Goal: Task Accomplishment & Management: Complete application form

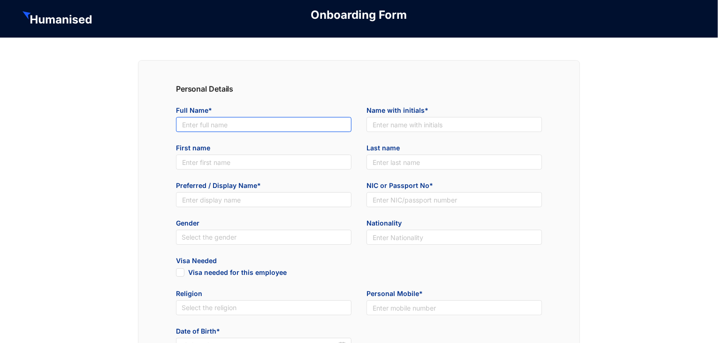
click at [210, 127] on input "text" at bounding box center [264, 124] width 176 height 15
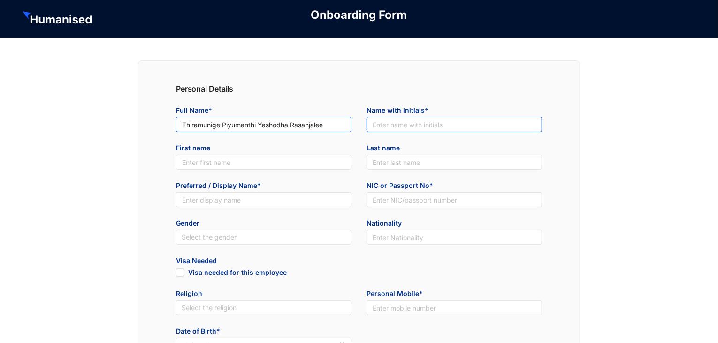
type input "Thiramunige Piyumanthi Yashodha Rasanjalee"
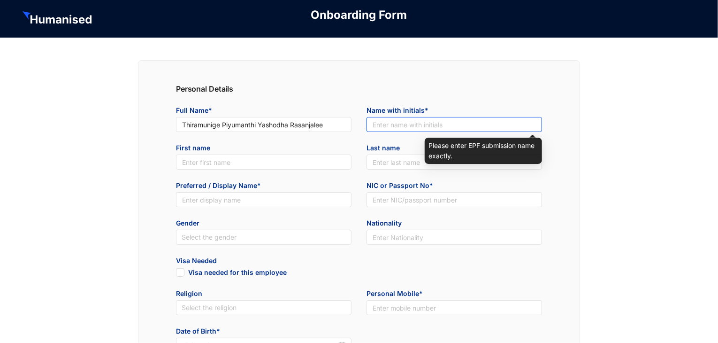
click at [418, 131] on input "text" at bounding box center [455, 124] width 176 height 15
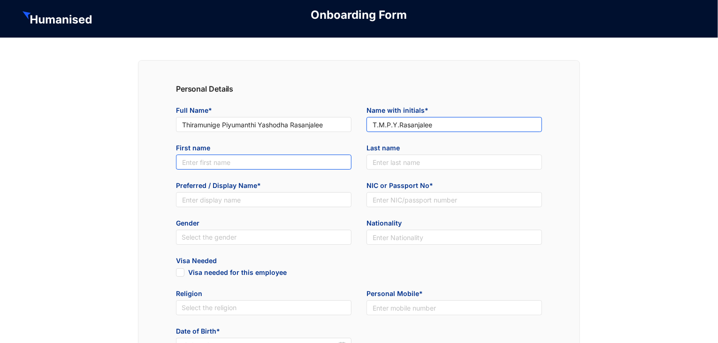
type input "T.M.P.Y.Rasanjalee"
click at [231, 168] on input "text" at bounding box center [264, 161] width 176 height 15
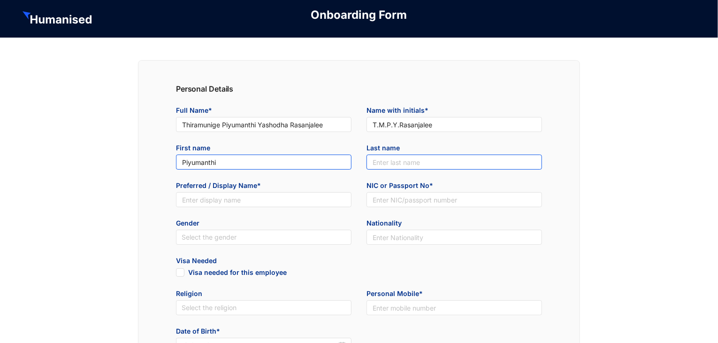
type input "Piyumanthi"
click at [399, 162] on input "text" at bounding box center [455, 161] width 176 height 15
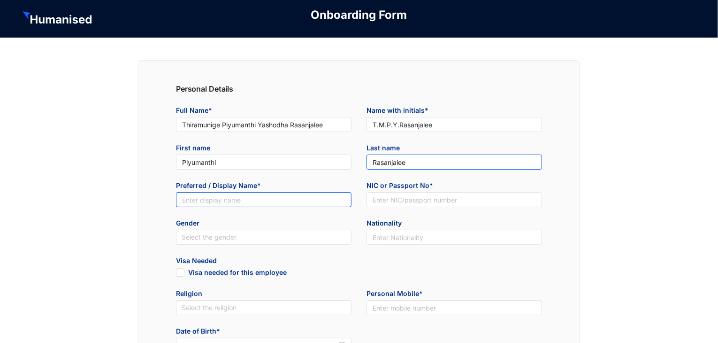
type input "Rasanjalee"
click at [259, 199] on input "text" at bounding box center [264, 199] width 176 height 15
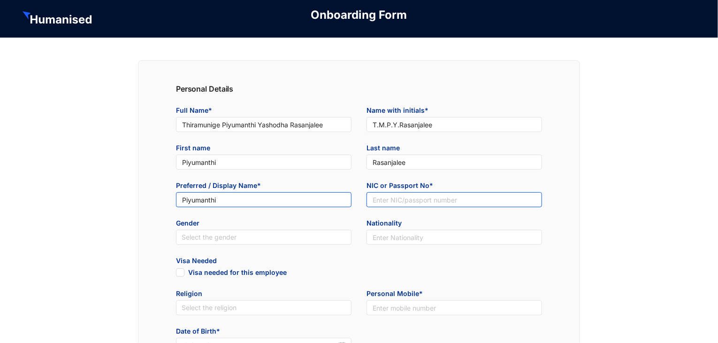
type input "Piyumanthi"
click at [396, 204] on input "text" at bounding box center [455, 199] width 176 height 15
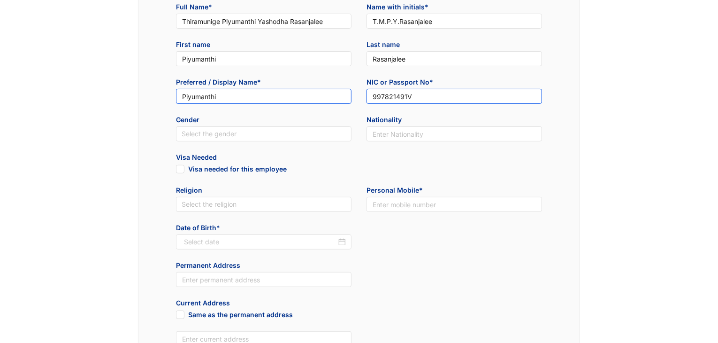
scroll to position [103, 0]
type input "997821491V"
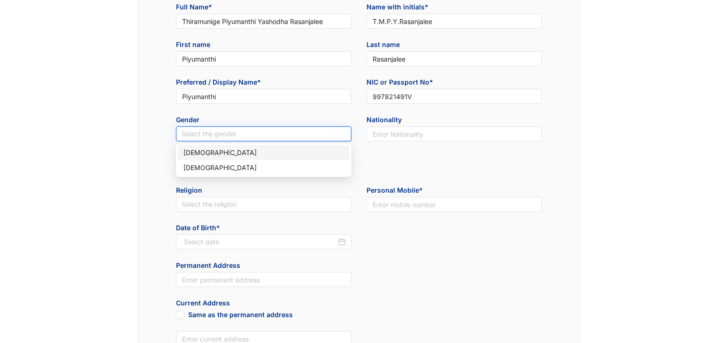
click at [255, 138] on input "search" at bounding box center [264, 134] width 164 height 14
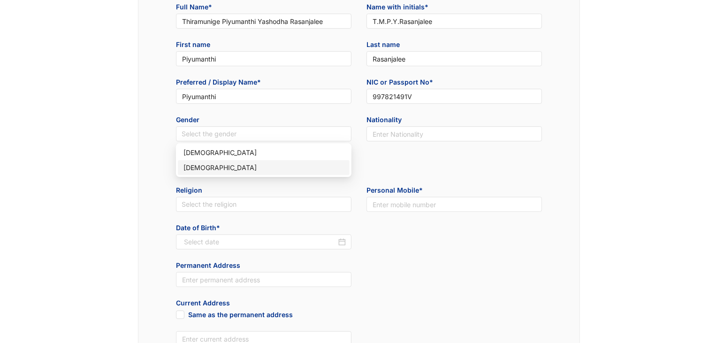
click at [211, 164] on div "[DEMOGRAPHIC_DATA]" at bounding box center [264, 167] width 161 height 10
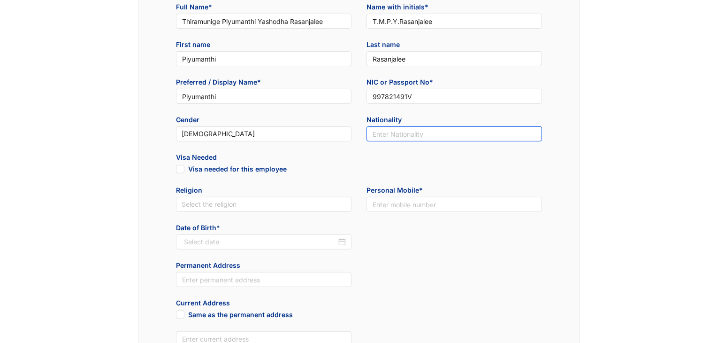
click at [374, 136] on input "text" at bounding box center [455, 133] width 176 height 15
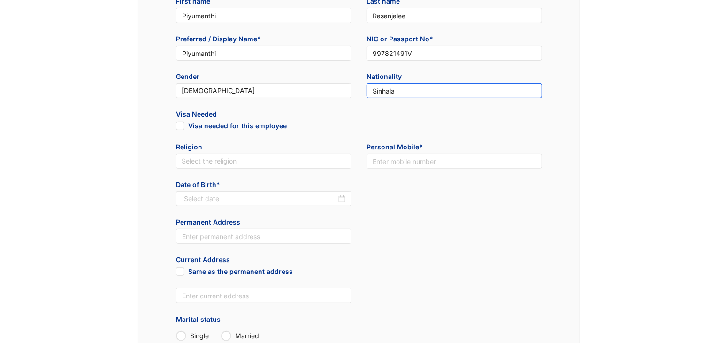
scroll to position [160, 0]
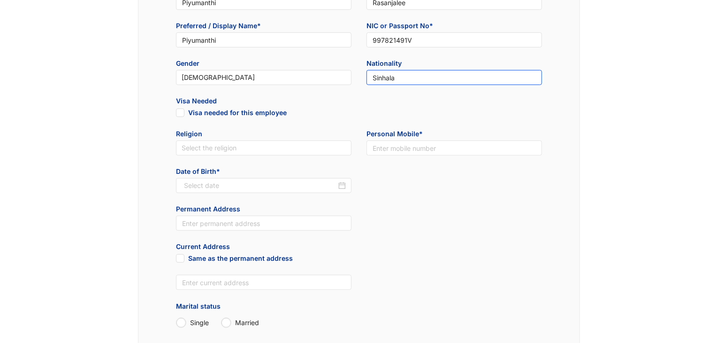
type input "Sinhala"
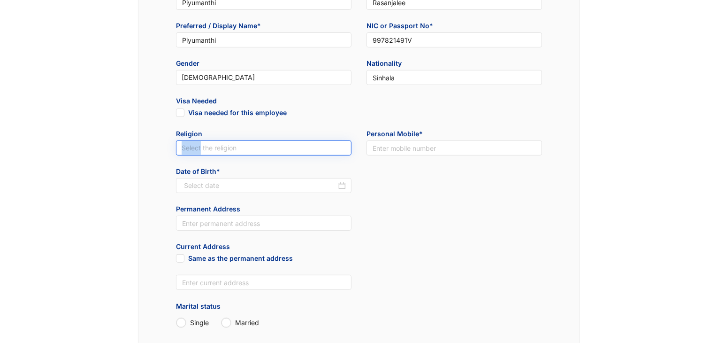
drag, startPoint x: 200, startPoint y: 159, endPoint x: 193, endPoint y: 142, distance: 17.9
click at [193, 142] on div "Religion Select the religion" at bounding box center [263, 148] width 191 height 38
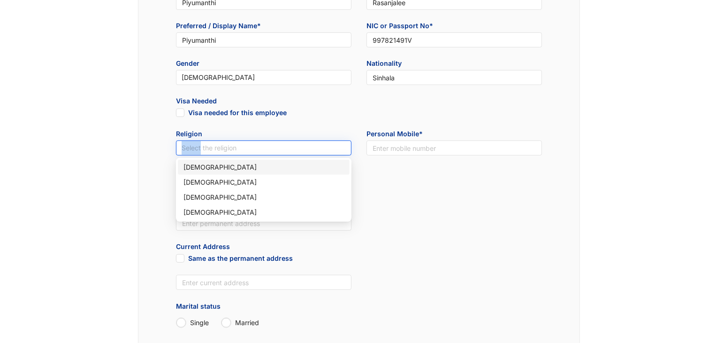
click at [193, 142] on input "search" at bounding box center [264, 148] width 164 height 14
click at [196, 166] on div "[DEMOGRAPHIC_DATA]" at bounding box center [264, 167] width 161 height 10
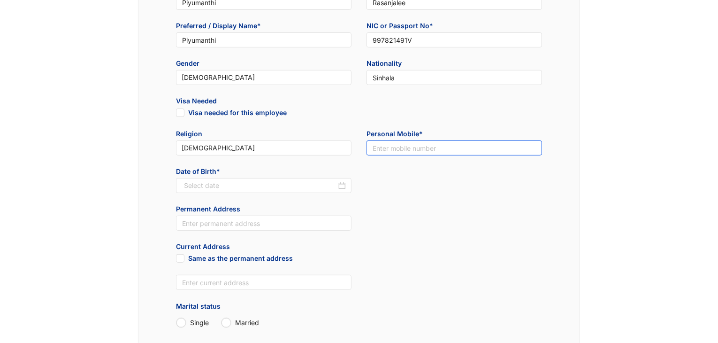
click at [393, 151] on input "text" at bounding box center [455, 147] width 176 height 15
click at [338, 185] on div at bounding box center [265, 185] width 162 height 10
type input "0764116361"
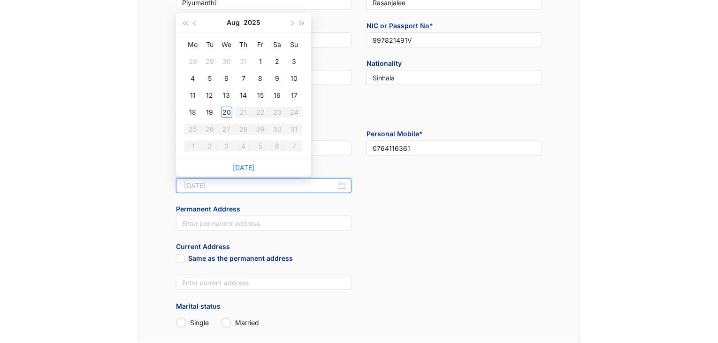
type input "[DATE]"
click at [253, 21] on button "2025" at bounding box center [252, 22] width 17 height 19
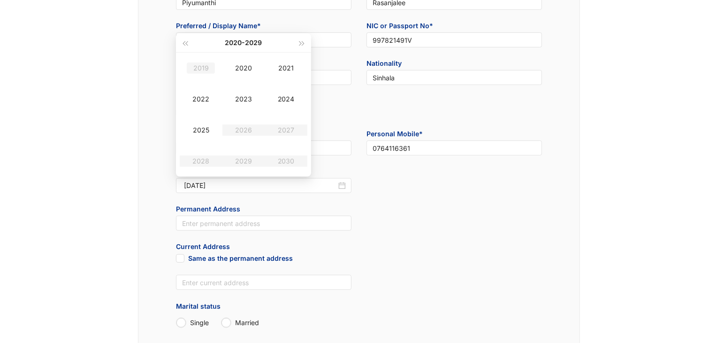
type input "[DATE]"
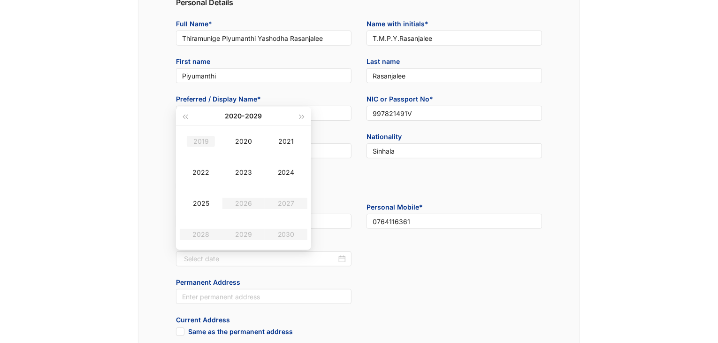
scroll to position [80, 0]
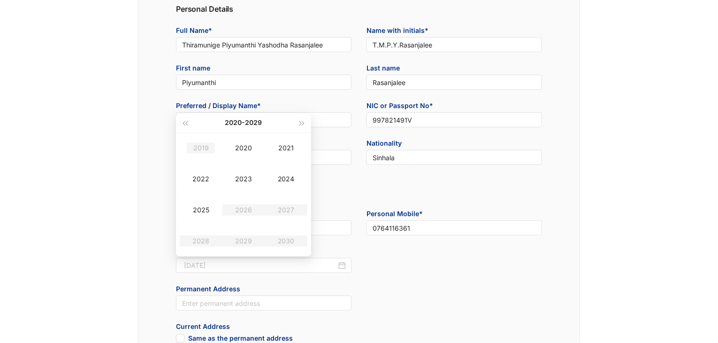
type input "[DATE]"
click at [190, 127] on div "[DATE] - [DATE]" at bounding box center [243, 122] width 107 height 19
click at [186, 123] on span "button" at bounding box center [185, 123] width 5 height 5
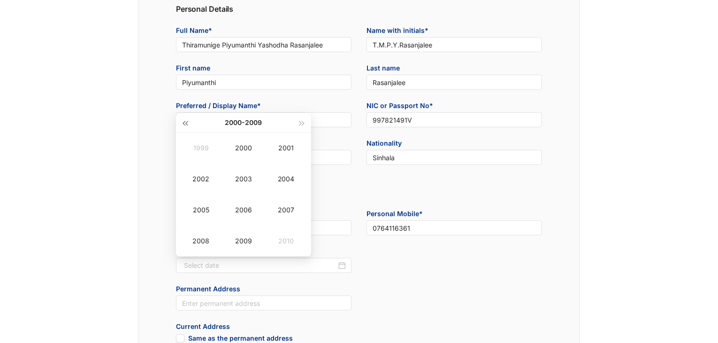
click at [186, 123] on span "button" at bounding box center [185, 123] width 5 height 5
click at [242, 238] on div "1999" at bounding box center [243, 240] width 28 height 11
click at [206, 239] on div "Oct" at bounding box center [201, 240] width 28 height 11
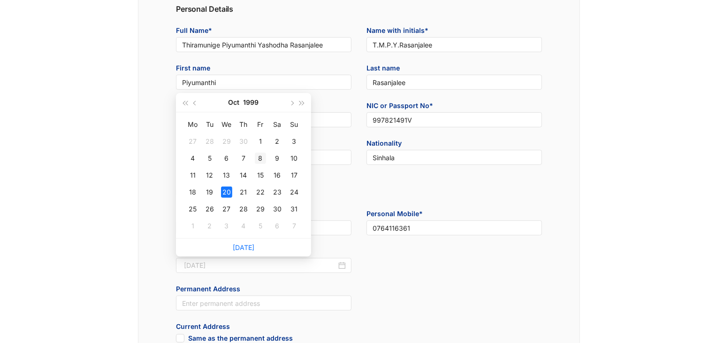
type input "[DATE]"
click at [261, 157] on div "8" at bounding box center [260, 158] width 11 height 11
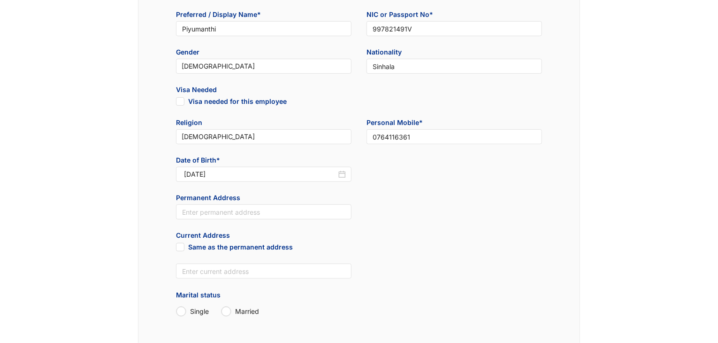
scroll to position [171, 0]
click at [287, 212] on input "text" at bounding box center [264, 211] width 176 height 15
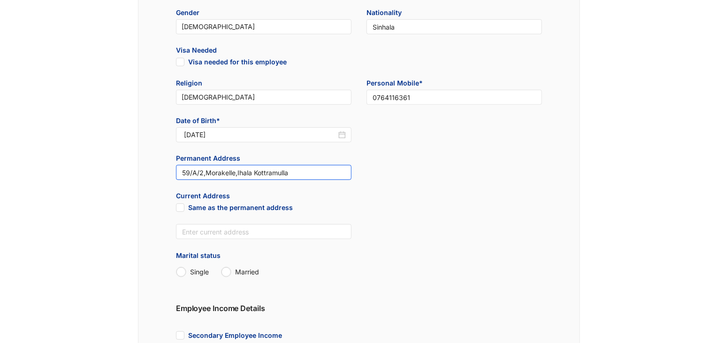
scroll to position [244, 0]
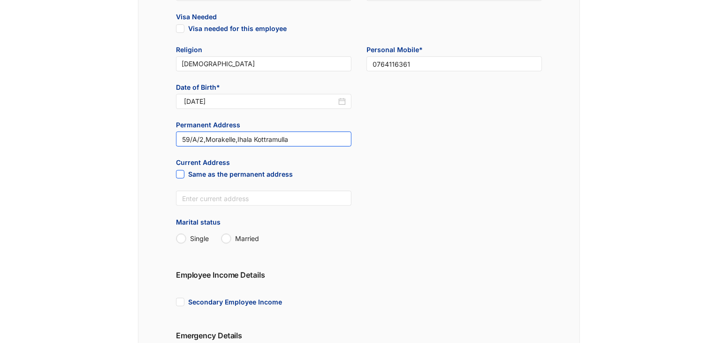
type input "59/A/2,Morakelle,Ihala Kottramulla"
click at [179, 175] on input "Same as the permanent address" at bounding box center [179, 173] width 7 height 7
checkbox input "true"
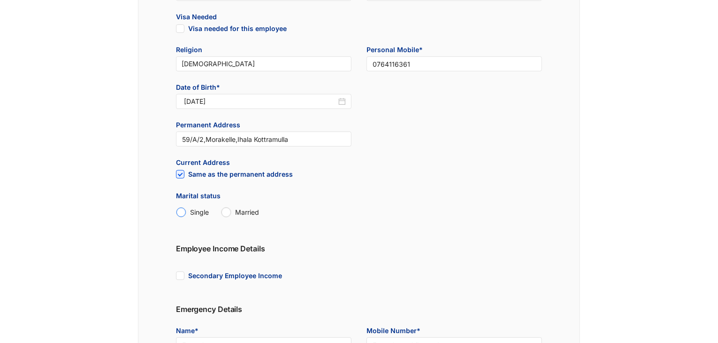
click at [177, 214] on input "Single" at bounding box center [180, 211] width 9 height 9
radio input "true"
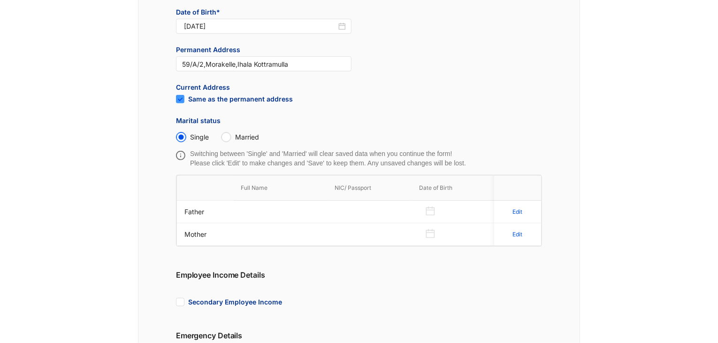
scroll to position [324, 0]
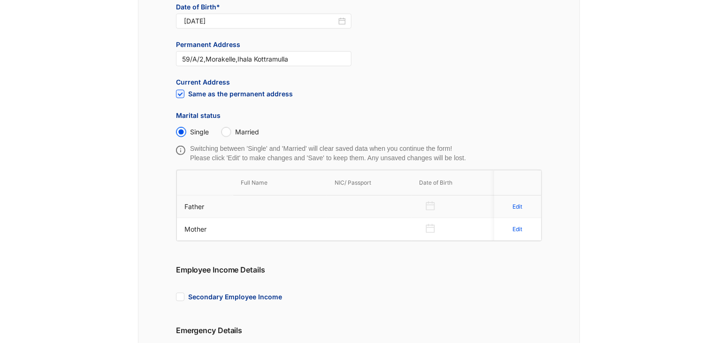
click at [260, 202] on td at bounding box center [280, 206] width 94 height 23
click at [524, 204] on div "Edit" at bounding box center [518, 206] width 32 height 15
click at [516, 205] on p "Edit" at bounding box center [518, 206] width 10 height 9
click at [260, 203] on input "text" at bounding box center [271, 206] width 61 height 15
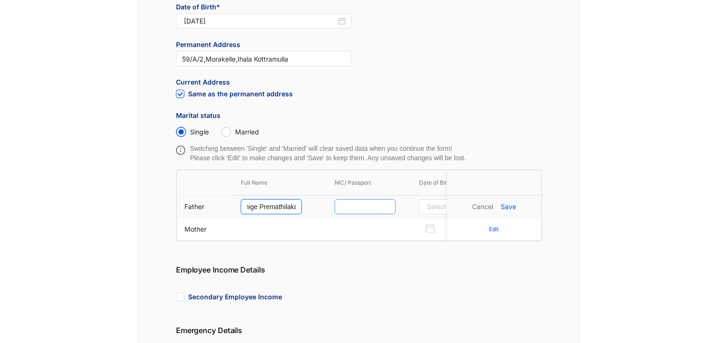
type input "Thiramunige Premathilaka"
click at [359, 205] on input "text" at bounding box center [365, 206] width 61 height 15
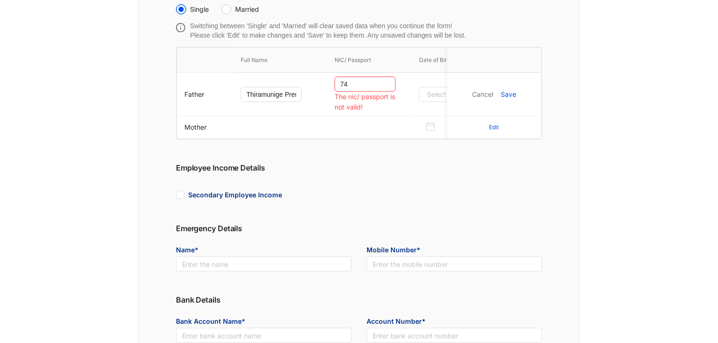
scroll to position [578, 0]
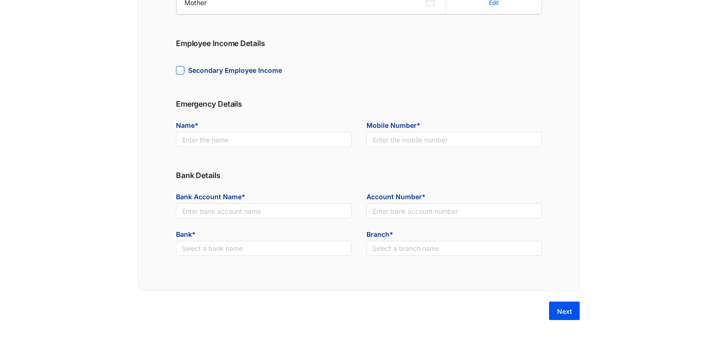
type input "74"
click at [183, 68] on span at bounding box center [180, 70] width 8 height 8
click at [183, 68] on input "Secondary Employee Income" at bounding box center [179, 69] width 7 height 7
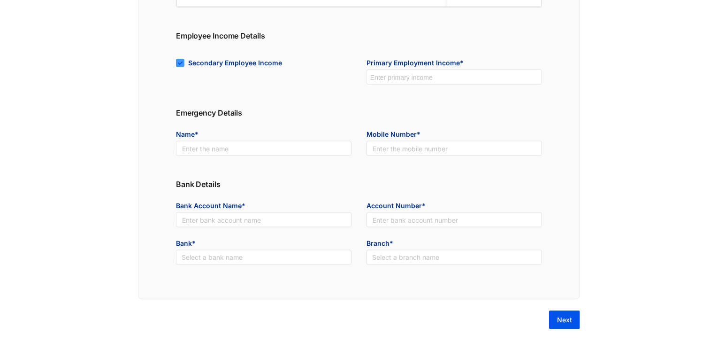
click at [183, 67] on span at bounding box center [180, 63] width 8 height 8
click at [183, 65] on input "Secondary Employee Income" at bounding box center [179, 62] width 7 height 7
checkbox input "false"
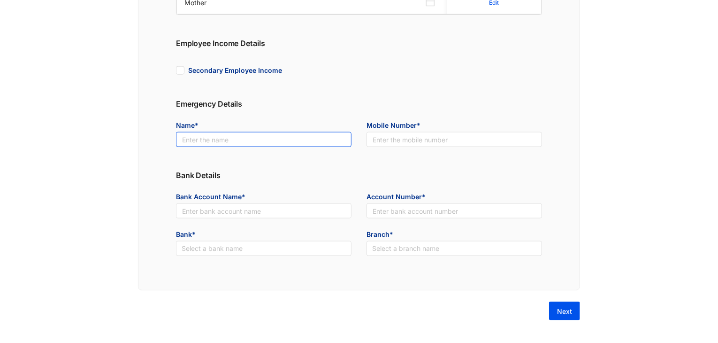
click at [221, 138] on input "text" at bounding box center [264, 139] width 176 height 15
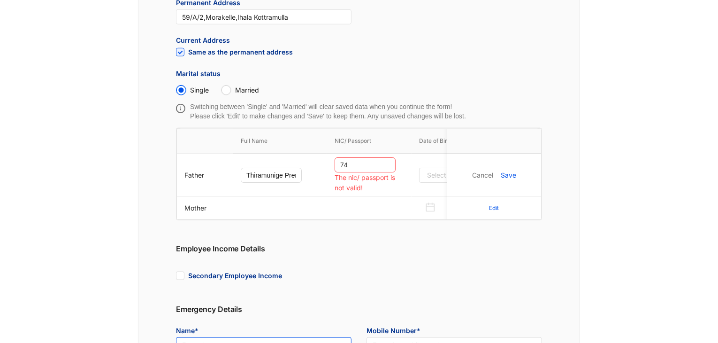
scroll to position [365, 0]
click at [504, 106] on div "Switching between 'Single' and 'Married' will clear saved data when you continu…" at bounding box center [359, 112] width 366 height 19
click at [347, 165] on input "74" at bounding box center [365, 165] width 61 height 15
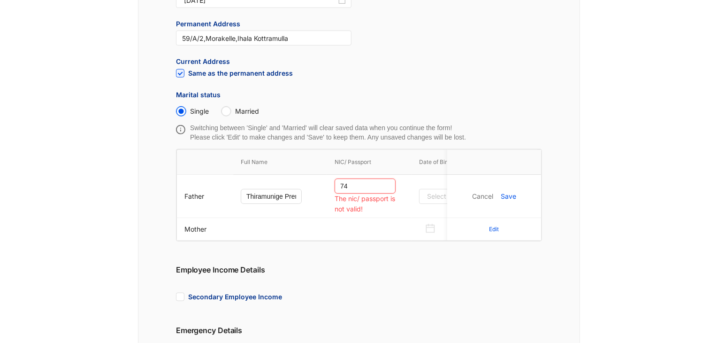
scroll to position [345, 0]
type input "7"
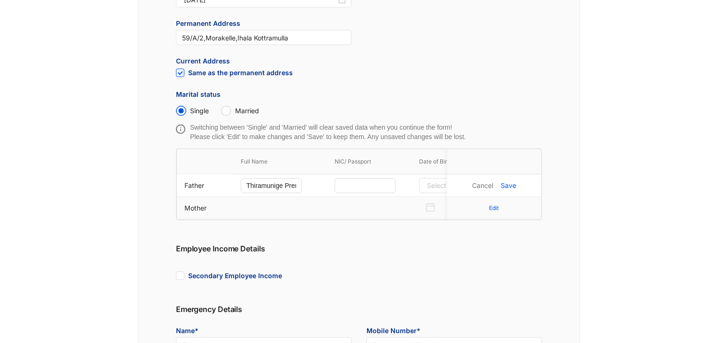
click at [260, 205] on td at bounding box center [280, 208] width 94 height 23
click at [433, 185] on input at bounding box center [446, 185] width 38 height 10
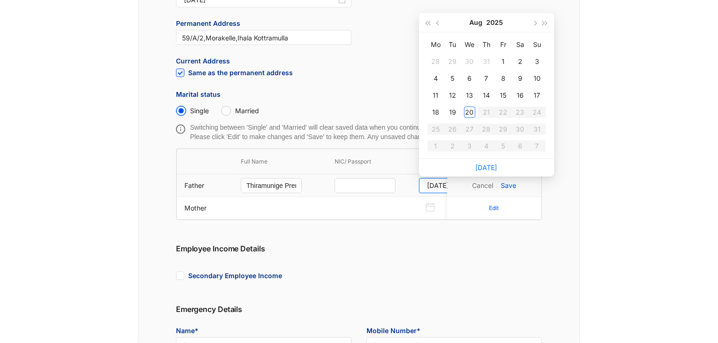
type input "[DATE]"
click at [430, 22] on span "button" at bounding box center [428, 23] width 5 height 5
click at [494, 23] on button "2023" at bounding box center [495, 22] width 17 height 19
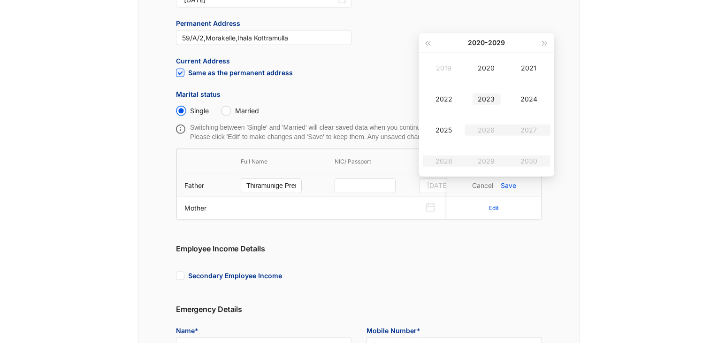
scroll to position [319, 0]
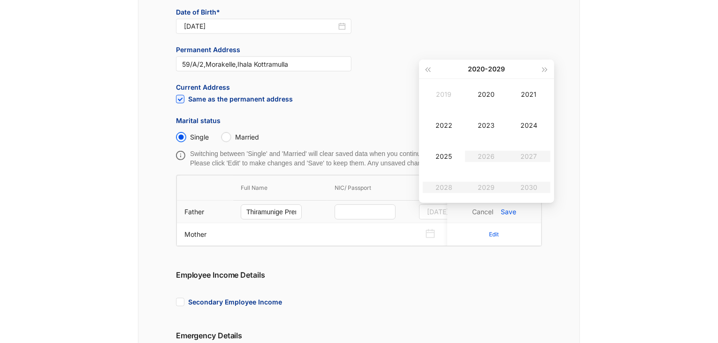
type input "[DATE]"
click at [426, 72] on button "button" at bounding box center [428, 69] width 10 height 19
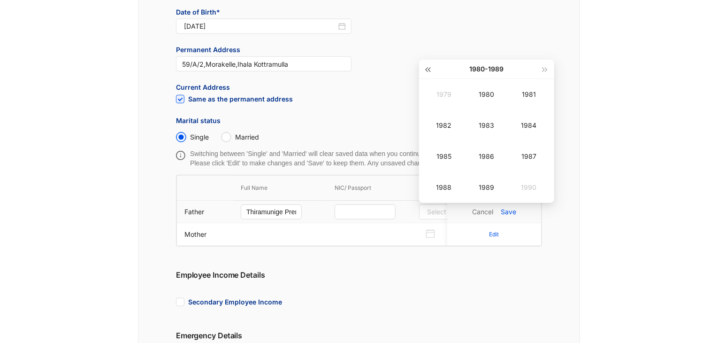
click at [426, 72] on button "button" at bounding box center [428, 69] width 10 height 19
click at [525, 129] on div "1974" at bounding box center [529, 125] width 28 height 11
click at [531, 154] on div "Sep" at bounding box center [529, 156] width 28 height 11
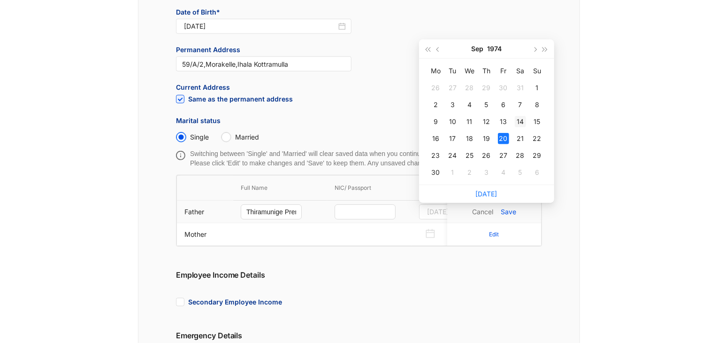
type input "[DATE]"
click at [520, 124] on div "14" at bounding box center [520, 121] width 11 height 11
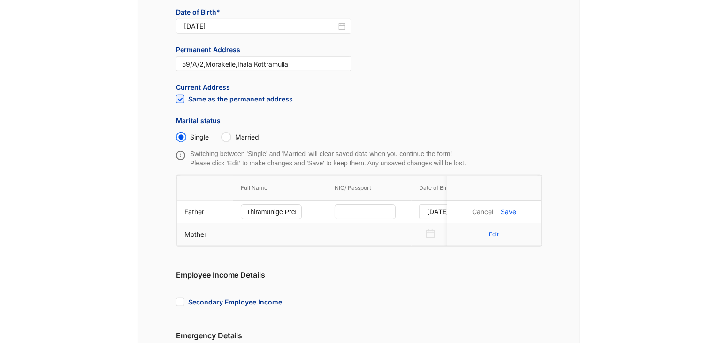
click at [492, 236] on p "Edit" at bounding box center [494, 233] width 10 height 9
click at [390, 218] on td at bounding box center [369, 211] width 84 height 23
click at [487, 212] on div "Edit" at bounding box center [494, 211] width 79 height 15
click at [494, 213] on p "Edit" at bounding box center [494, 211] width 10 height 9
click at [258, 211] on input "text" at bounding box center [271, 211] width 61 height 15
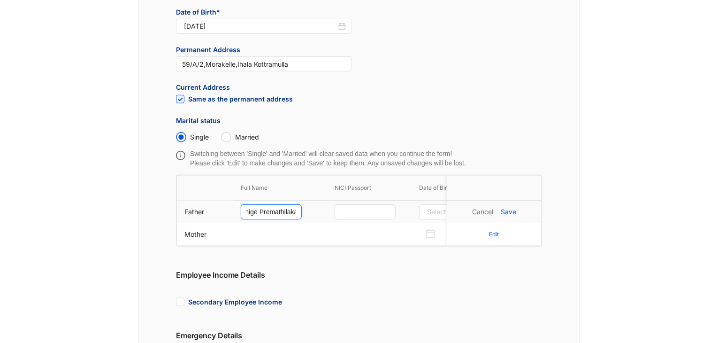
scroll to position [0, 0]
type input "Thiramunige Premathilaka"
click at [433, 210] on input at bounding box center [446, 211] width 38 height 10
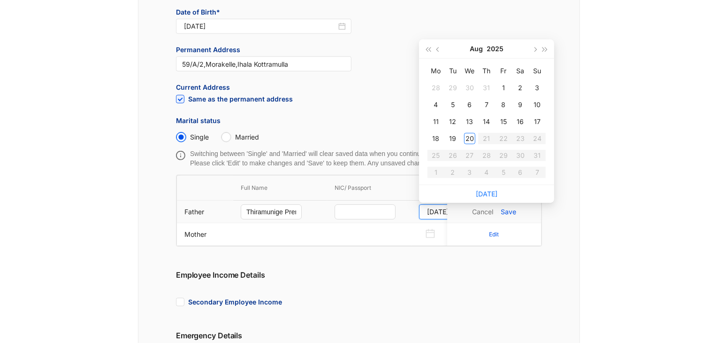
type input "[DATE]"
click at [496, 46] on button "2025" at bounding box center [495, 48] width 17 height 19
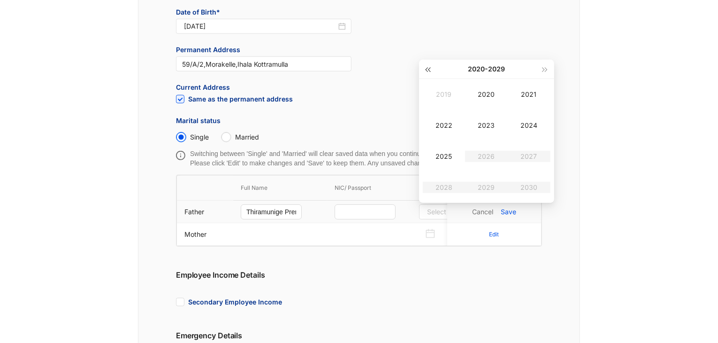
click at [430, 70] on span "button" at bounding box center [428, 69] width 5 height 5
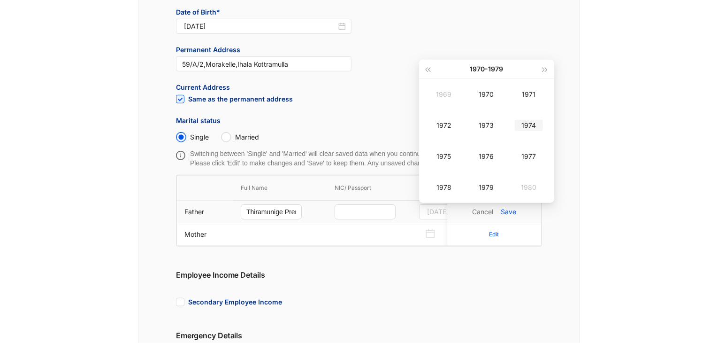
click at [529, 123] on div "1974" at bounding box center [529, 125] width 28 height 11
click at [525, 161] on div "Sep" at bounding box center [529, 156] width 28 height 11
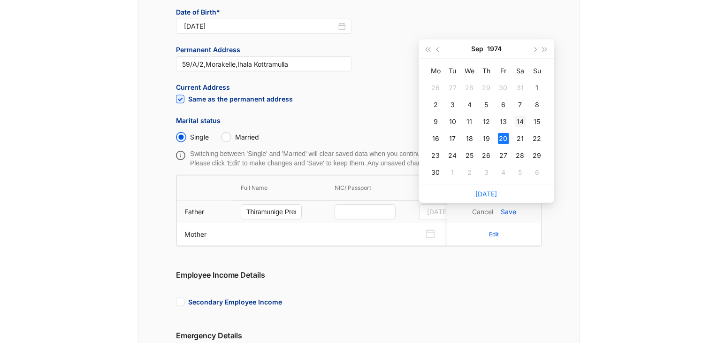
type input "[DATE]"
click at [520, 121] on div "14" at bounding box center [520, 121] width 11 height 11
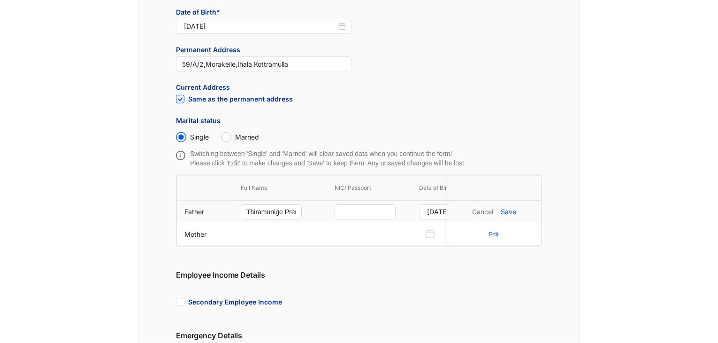
click at [511, 207] on p "Save" at bounding box center [508, 211] width 15 height 9
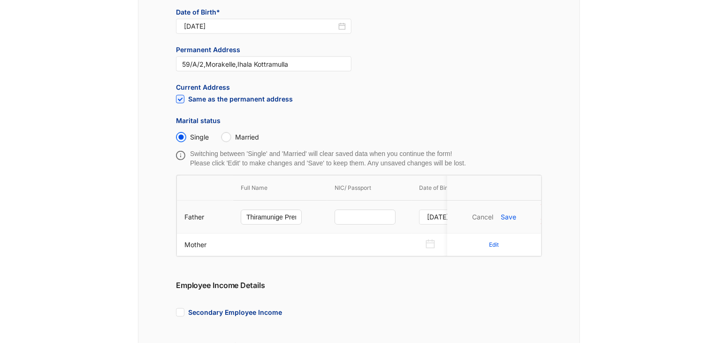
click at [511, 214] on p "Save" at bounding box center [508, 216] width 15 height 9
click at [511, 218] on p "Save" at bounding box center [508, 216] width 15 height 9
click at [494, 245] on p "Edit" at bounding box center [494, 244] width 10 height 9
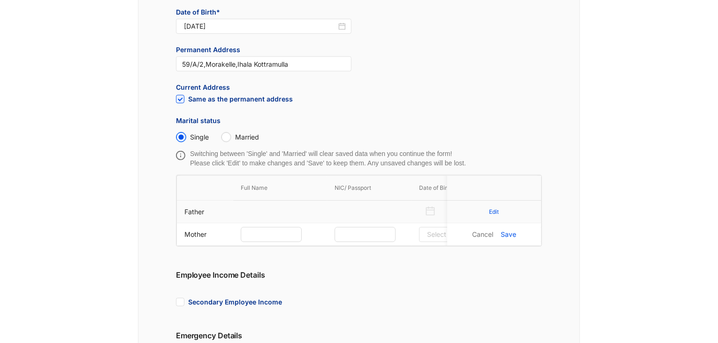
click at [494, 210] on p "Edit" at bounding box center [494, 211] width 10 height 9
click at [560, 237] on div "Personal Details Full Name* [PERSON_NAME] Name with initials* T.M.P.Y.[PERSON_N…" at bounding box center [359, 131] width 442 height 780
click at [512, 209] on p "Save" at bounding box center [508, 211] width 15 height 9
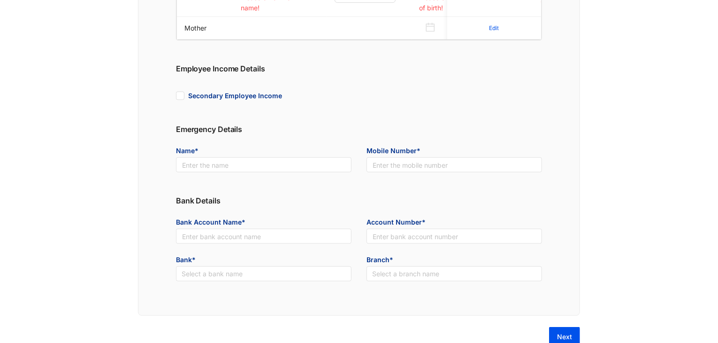
scroll to position [546, 0]
click at [252, 172] on input "text" at bounding box center [264, 164] width 176 height 15
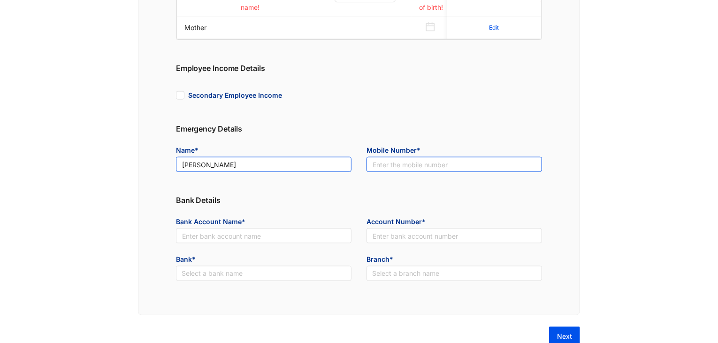
type input "[PERSON_NAME]"
click at [412, 172] on input "text" at bounding box center [455, 164] width 176 height 15
type input "0766599704"
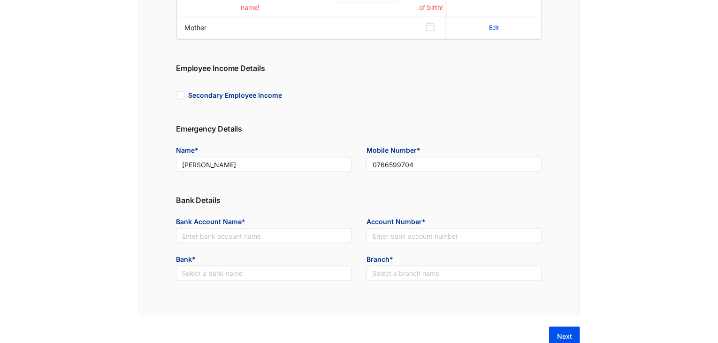
click at [211, 252] on div "Bank Account Name*" at bounding box center [263, 236] width 191 height 38
click at [196, 243] on input "text" at bounding box center [264, 235] width 176 height 15
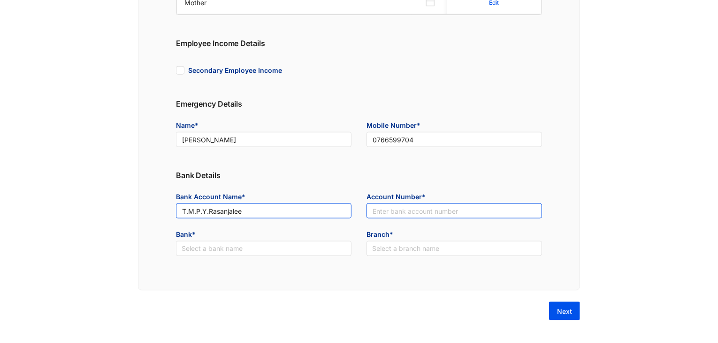
type input "T.M.P.Y.Rasanjalee"
click at [386, 210] on input "text" at bounding box center [455, 210] width 176 height 15
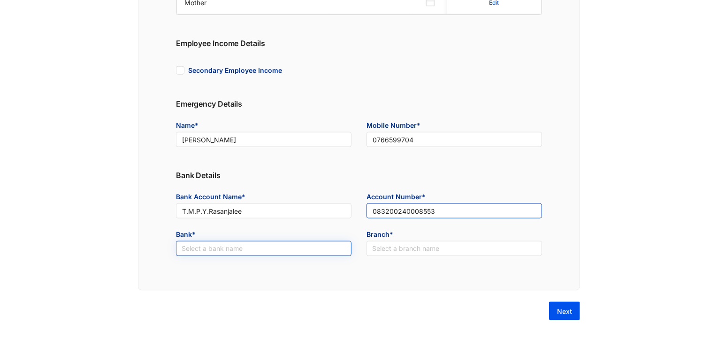
type input "083200240008553"
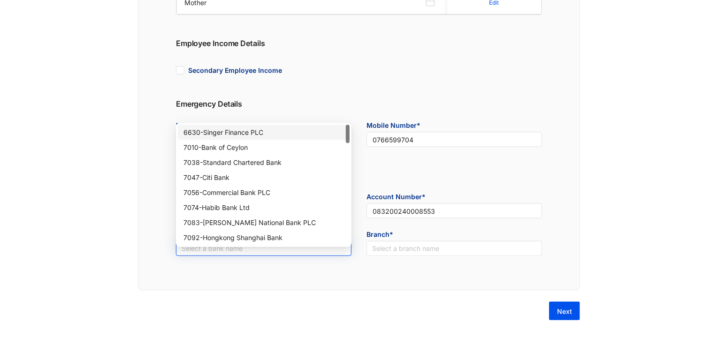
click at [288, 252] on input "search" at bounding box center [264, 248] width 164 height 14
type input "p"
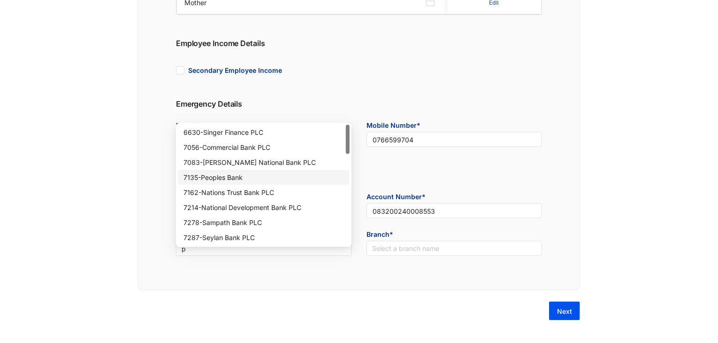
click at [246, 172] on div "7135 - Peoples Bank" at bounding box center [264, 177] width 161 height 10
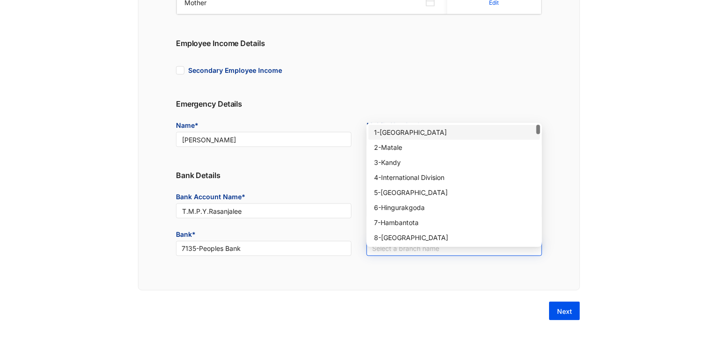
click at [398, 243] on input "search" at bounding box center [454, 248] width 164 height 14
type input "nat"
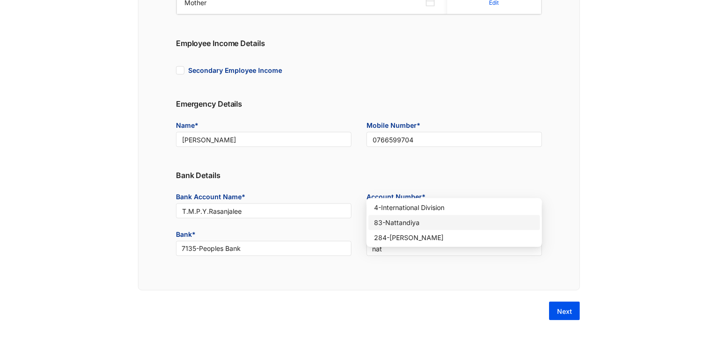
click at [406, 217] on div "83 - Nattandiya" at bounding box center [454, 222] width 161 height 10
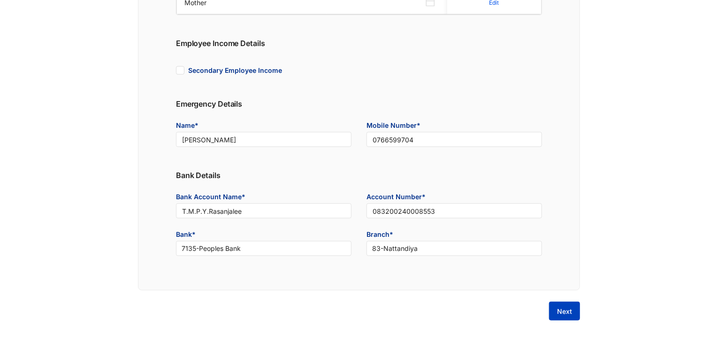
click at [564, 312] on span "Next" at bounding box center [564, 310] width 15 height 9
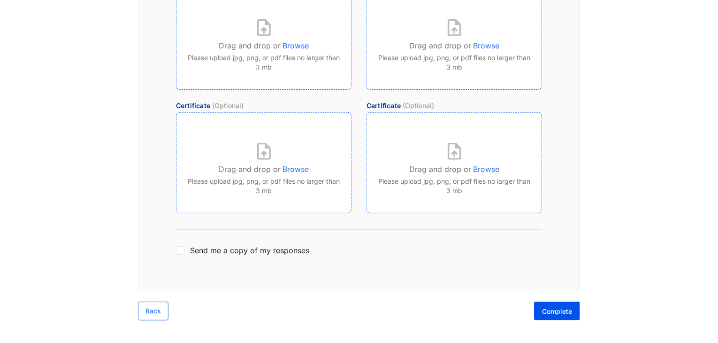
scroll to position [0, 0]
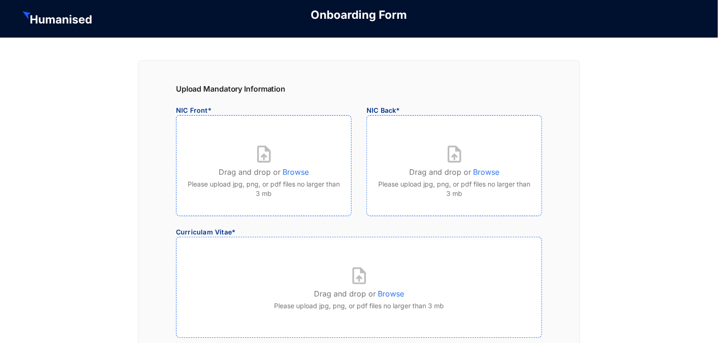
click at [239, 154] on div at bounding box center [264, 153] width 152 height 17
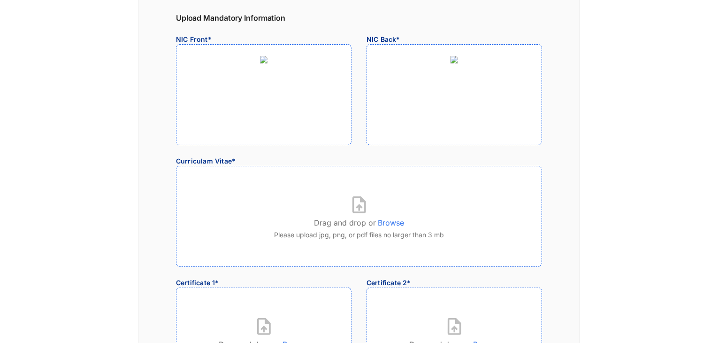
scroll to position [74, 0]
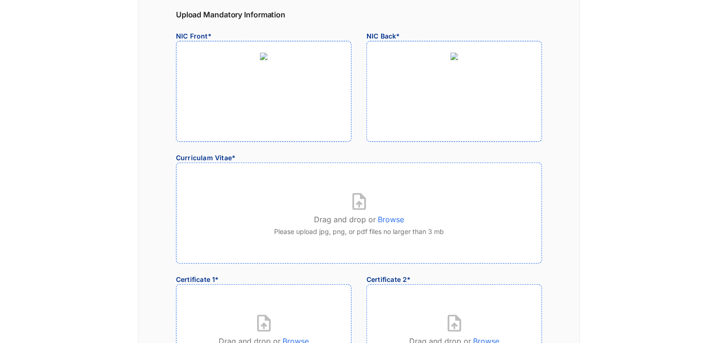
click at [360, 218] on p "Drag and drop or" at bounding box center [345, 217] width 62 height 15
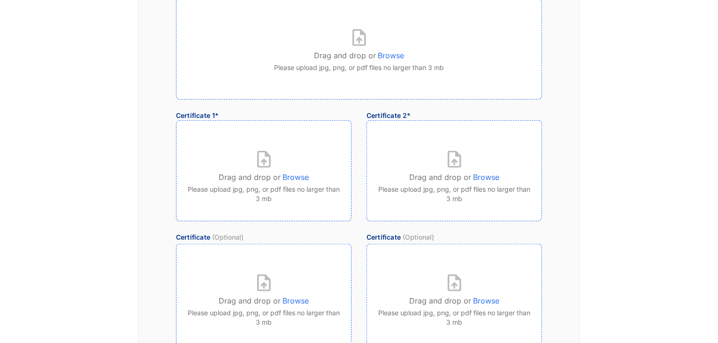
scroll to position [240, 0]
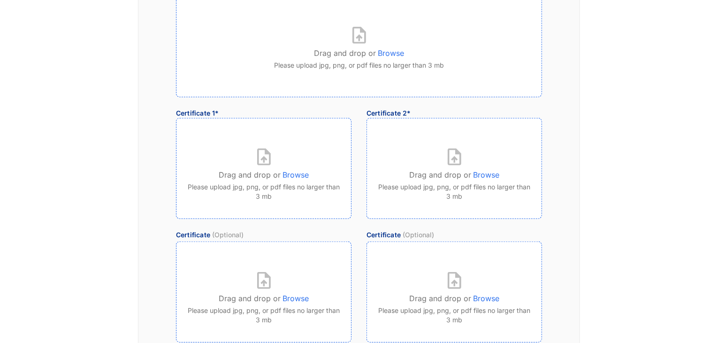
click at [380, 68] on p "Please upload jpg, png, or pdf files no larger than 3 mb" at bounding box center [359, 64] width 343 height 11
click at [387, 53] on p "Browse" at bounding box center [391, 51] width 26 height 15
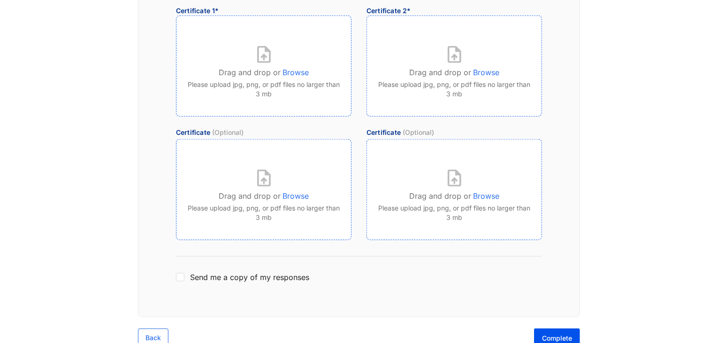
scroll to position [369, 0]
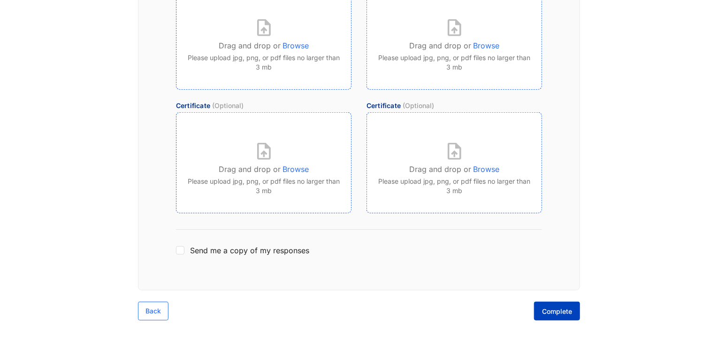
click at [557, 316] on button "Complete" at bounding box center [557, 310] width 46 height 19
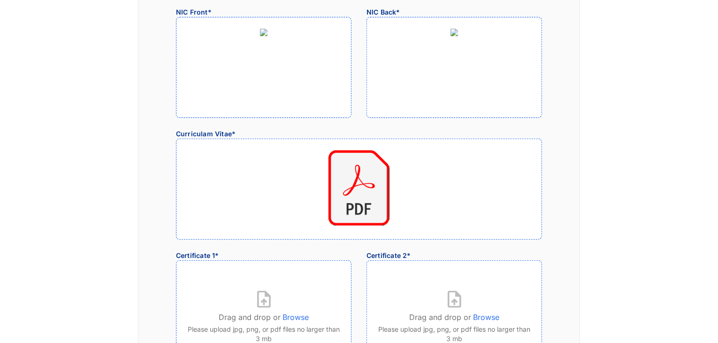
scroll to position [0, 0]
